Goal: Find specific page/section: Find specific page/section

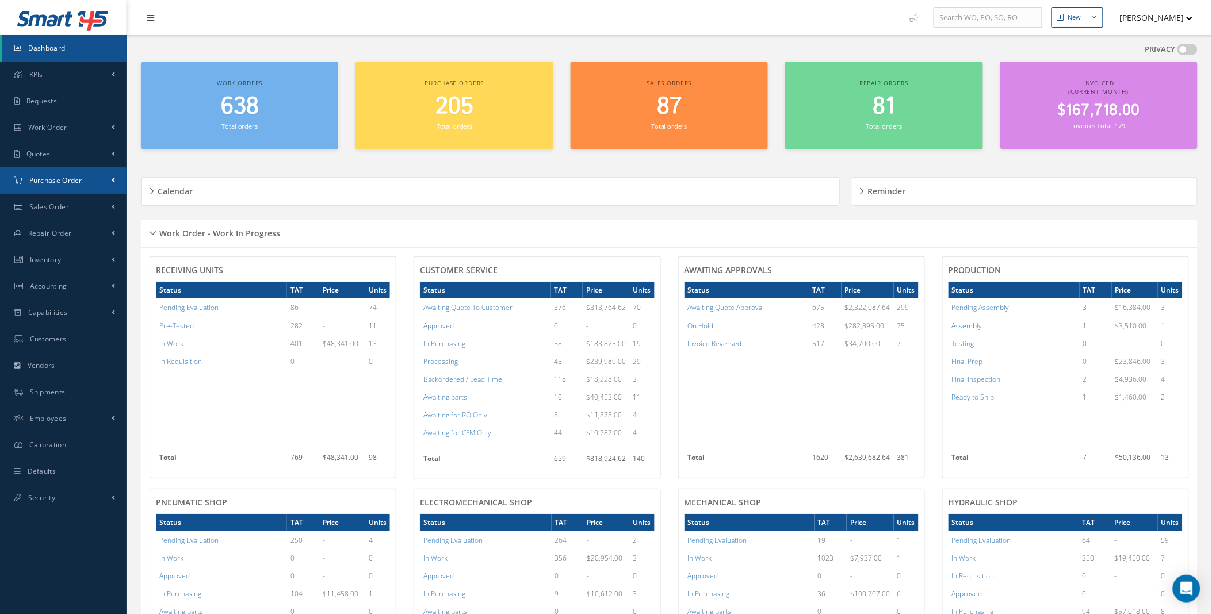
click at [99, 179] on link "Purchase Order" at bounding box center [63, 180] width 127 height 26
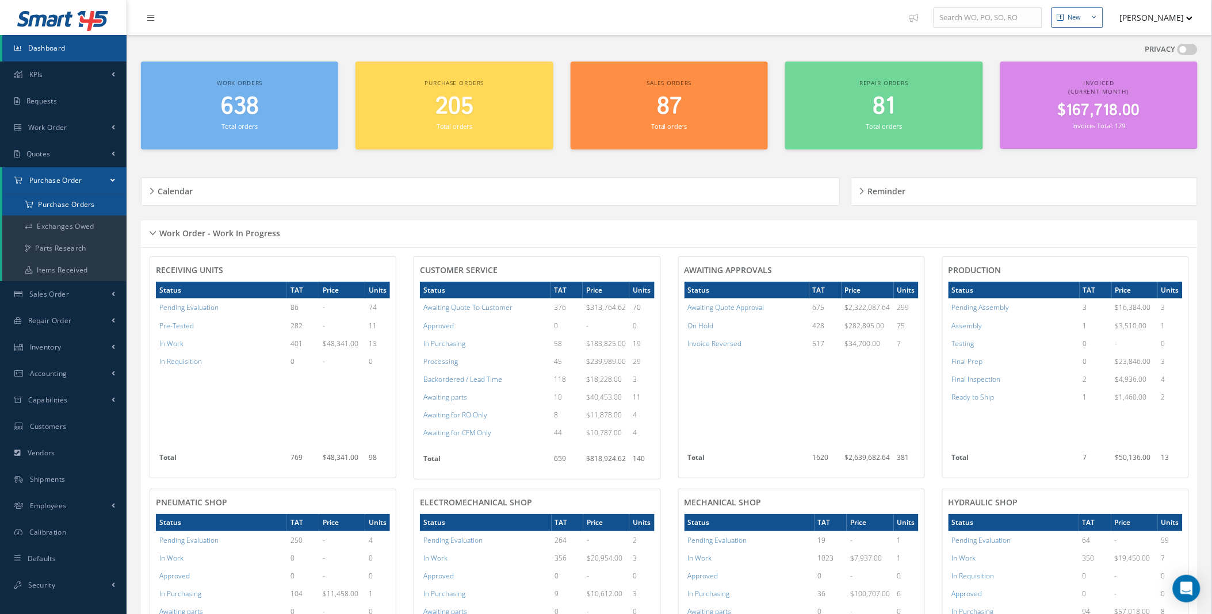
click at [82, 204] on a=1&status_id=2&status_id=3&status_id=5&collapsedFilters"] "Purchase Orders" at bounding box center [64, 205] width 124 height 22
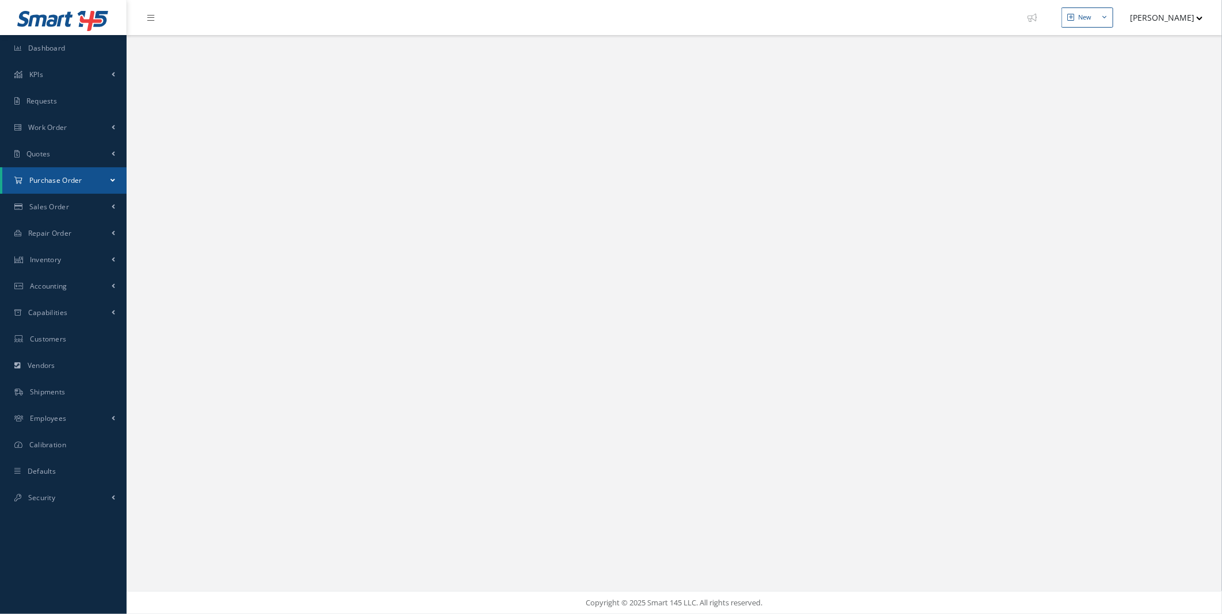
select select "25"
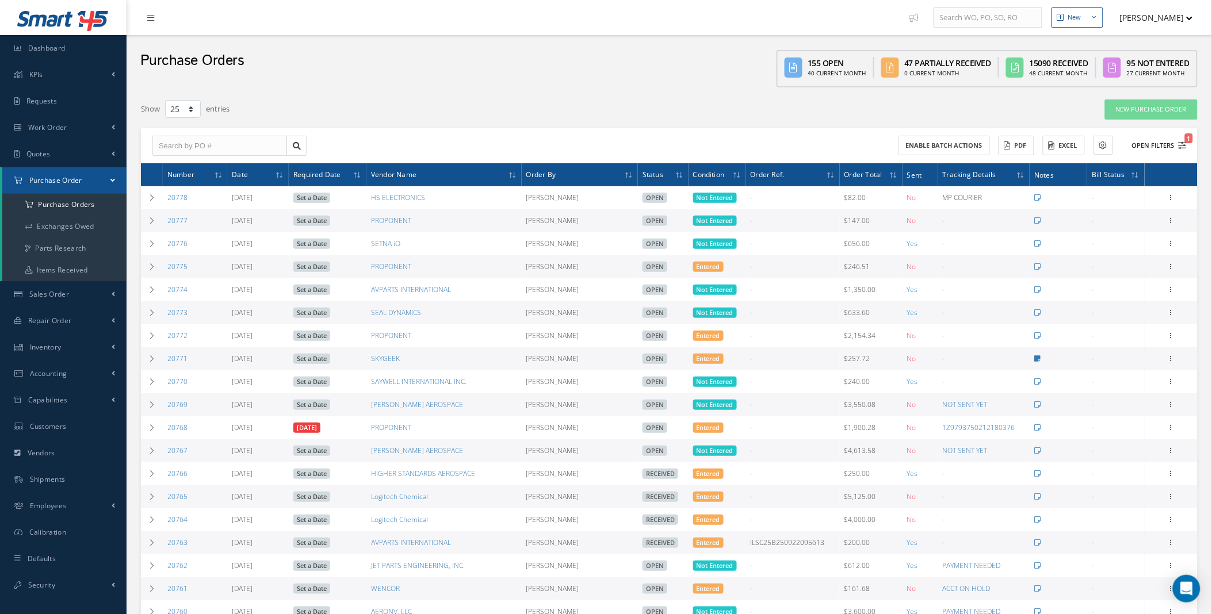
click at [1177, 146] on button "Open Filters 1" at bounding box center [1154, 145] width 65 height 19
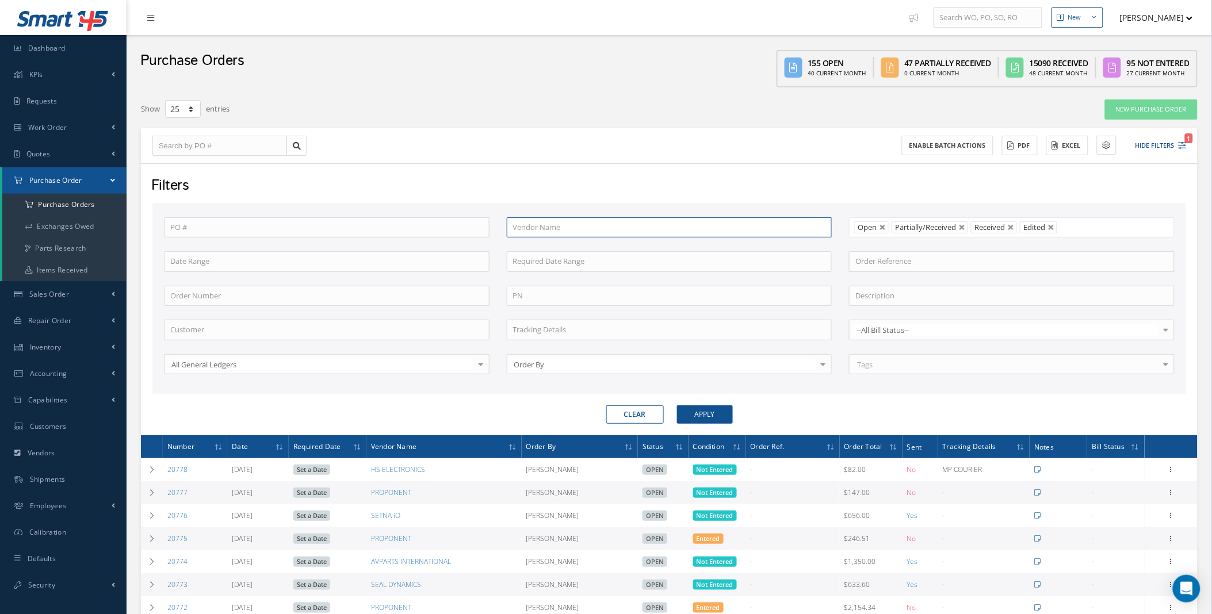
click at [551, 226] on input "text" at bounding box center [670, 227] width 326 height 21
click at [677, 406] on button "Apply" at bounding box center [705, 415] width 56 height 18
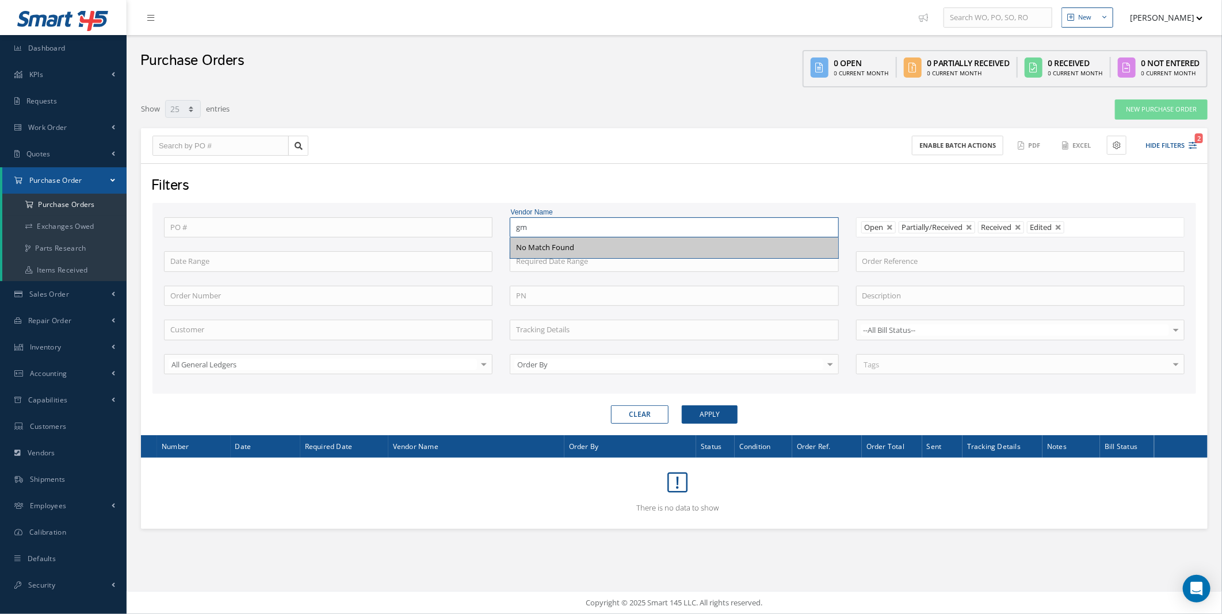
type input "gm"
click at [682, 406] on button "Apply" at bounding box center [710, 415] width 56 height 18
